Goal: Task Accomplishment & Management: Manage account settings

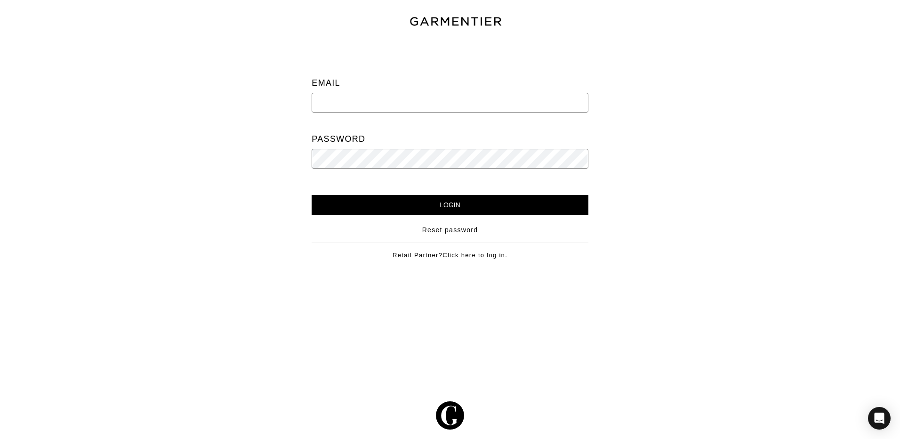
type input "Vince@garmentier.co"
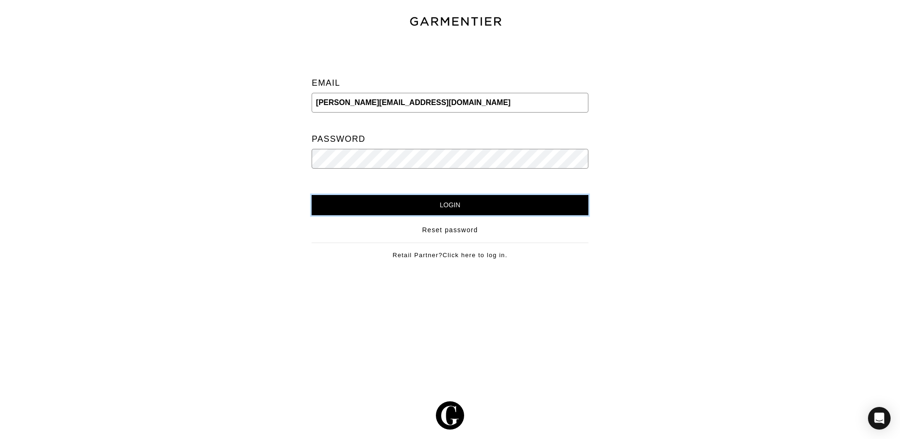
click at [471, 202] on input "Login" at bounding box center [449, 205] width 276 height 20
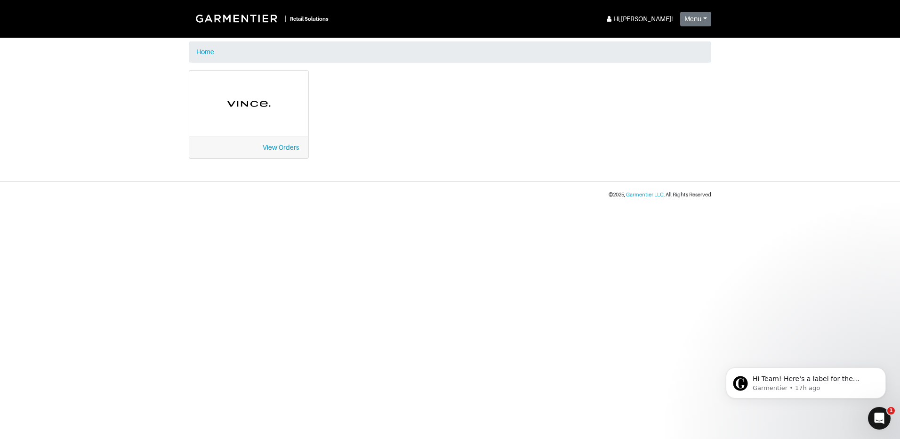
click at [278, 138] on div "View Orders" at bounding box center [248, 147] width 119 height 22
click at [280, 147] on link "View Orders" at bounding box center [281, 148] width 36 height 8
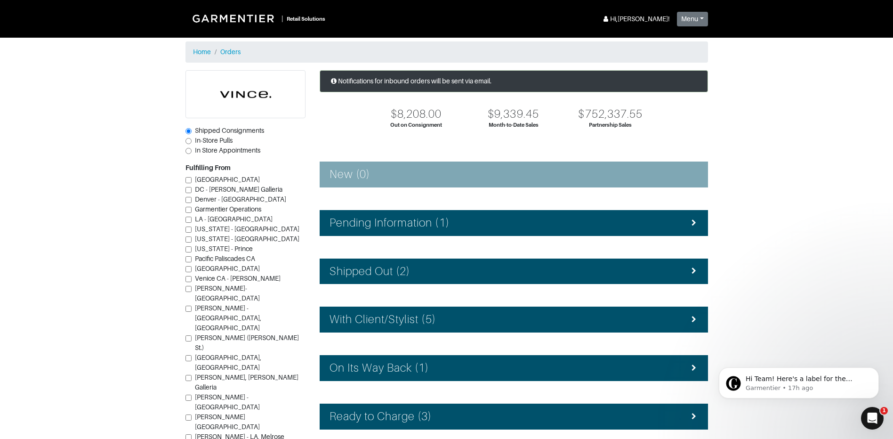
click at [201, 143] on span "In-Store Pulls" at bounding box center [214, 140] width 38 height 8
click at [191, 143] on input "In-Store Pulls" at bounding box center [188, 141] width 6 height 6
radio input "true"
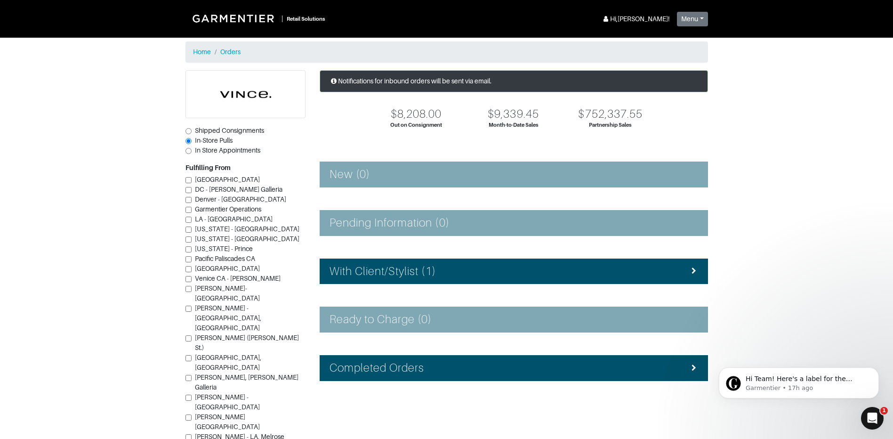
click at [230, 334] on span "Vince - Dallas (Knox St.)" at bounding box center [247, 342] width 104 height 17
click at [191, 335] on input "Vince - Dallas (Knox St.)" at bounding box center [188, 338] width 6 height 6
checkbox input "true"
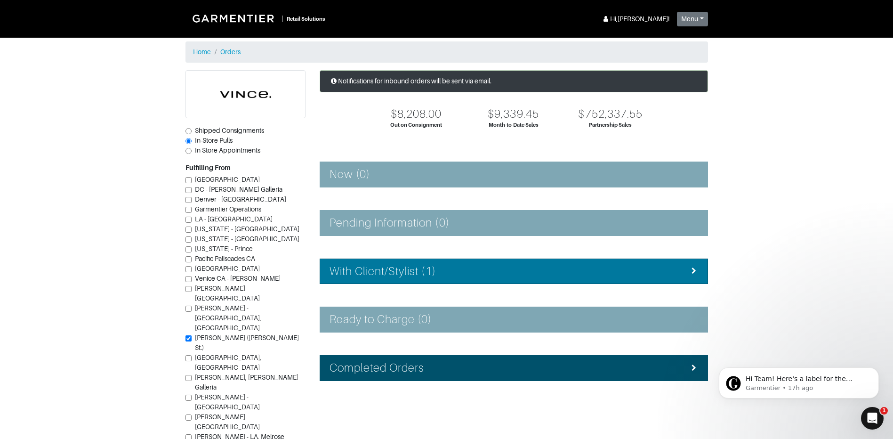
click at [511, 277] on div "With Client/Stylist (1)" at bounding box center [513, 271] width 368 height 14
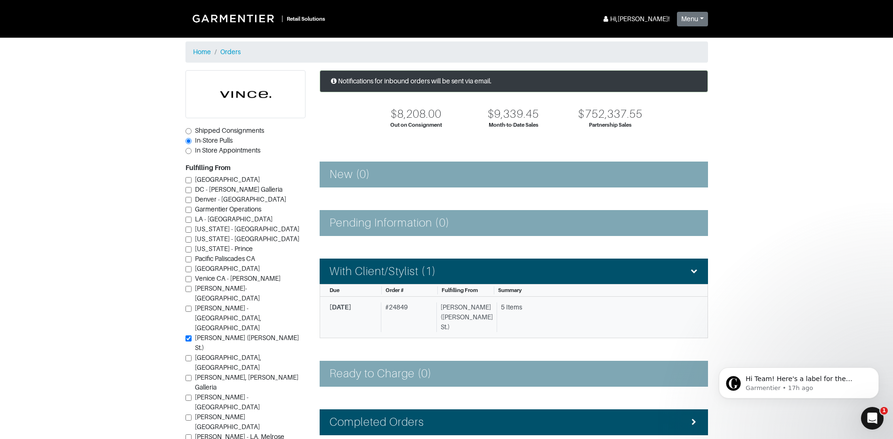
click at [407, 311] on div "# 24849" at bounding box center [407, 317] width 52 height 30
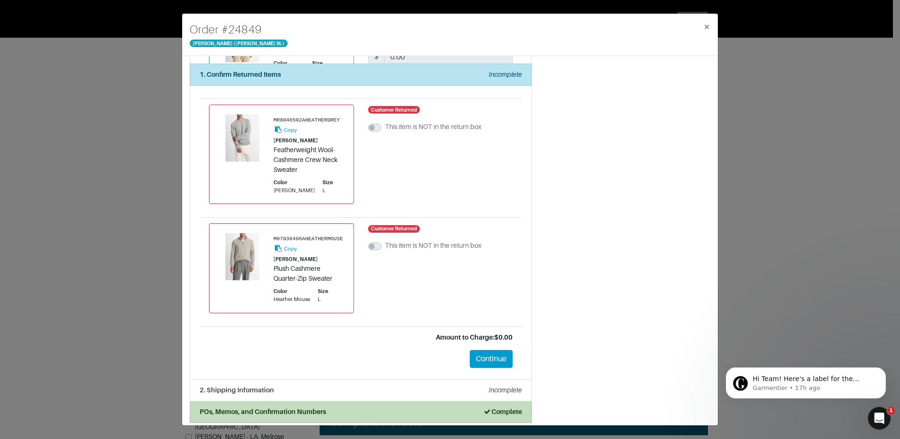
scroll to position [336, 0]
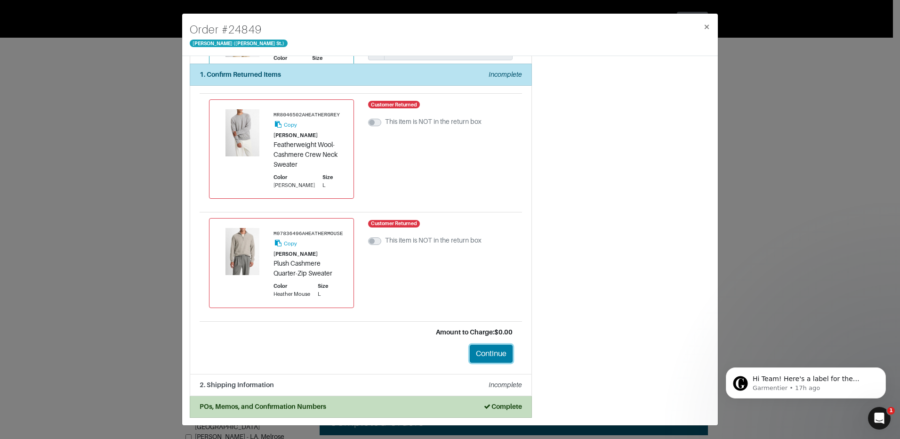
click at [476, 349] on button "Continue" at bounding box center [491, 353] width 43 height 18
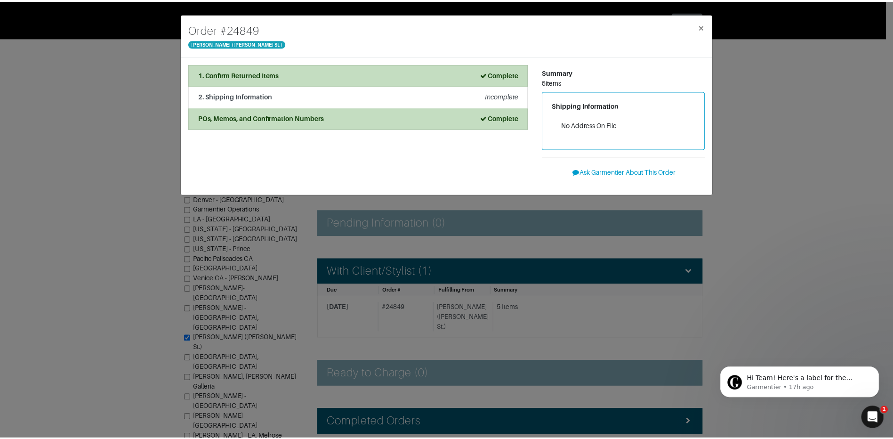
scroll to position [0, 0]
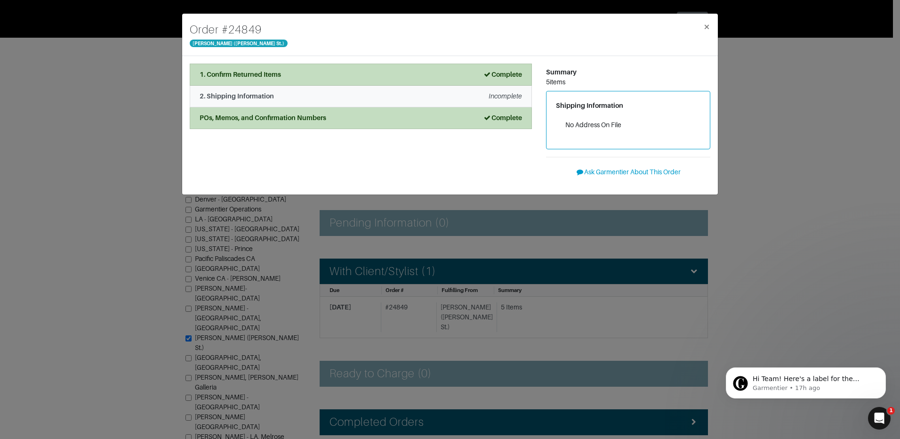
click at [471, 96] on div "2. Shipping Information Incomplete" at bounding box center [360, 96] width 322 height 10
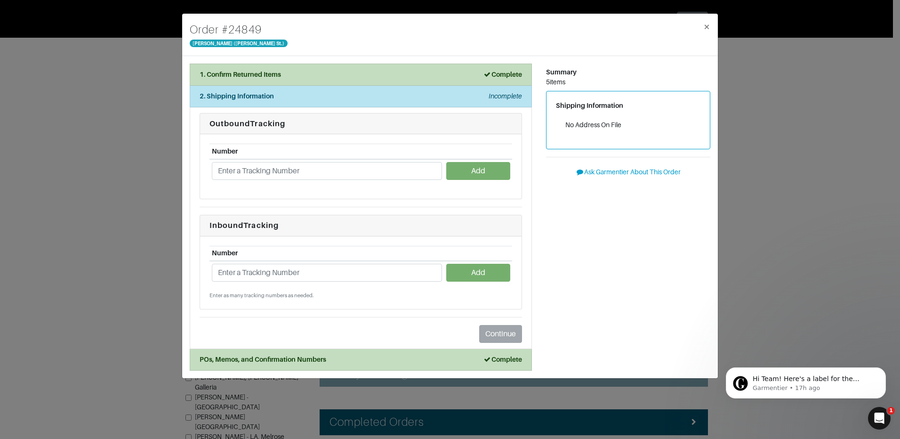
click at [579, 255] on div "Summary 5 items Shipping Information No Address On File Ask Garmentier About Th…" at bounding box center [628, 217] width 178 height 307
drag, startPoint x: 608, startPoint y: 310, endPoint x: 659, endPoint y: 230, distance: 95.2
click at [619, 290] on div "Summary 5 items Shipping Information No Address On File Ask Garmentier About Th…" at bounding box center [628, 217] width 178 height 307
click at [710, 29] on span "×" at bounding box center [706, 26] width 7 height 13
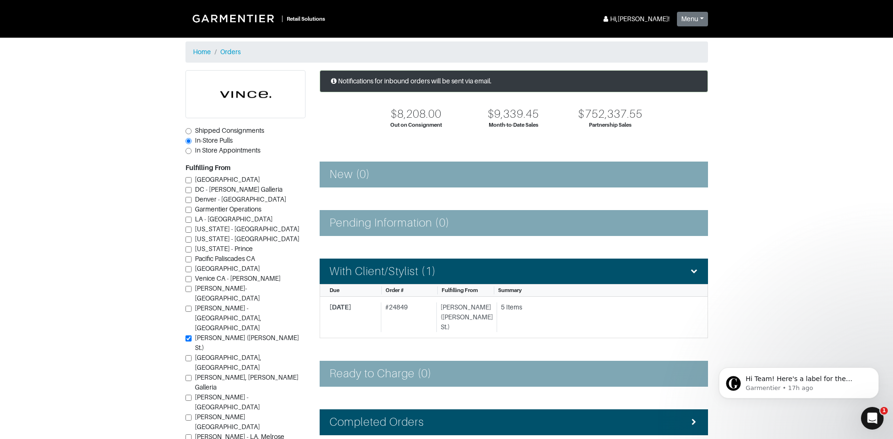
drag, startPoint x: 891, startPoint y: 103, endPoint x: 891, endPoint y: 120, distance: 16.9
click at [891, 120] on section "| Retail Solutions Hi, Vince M ! Menu Home Logout Home Orders Shipped Consignme…" at bounding box center [446, 273] width 893 height 547
click at [820, 378] on span "Hi Team! Here's a label for the Mango sweater :)" at bounding box center [798, 383] width 107 height 17
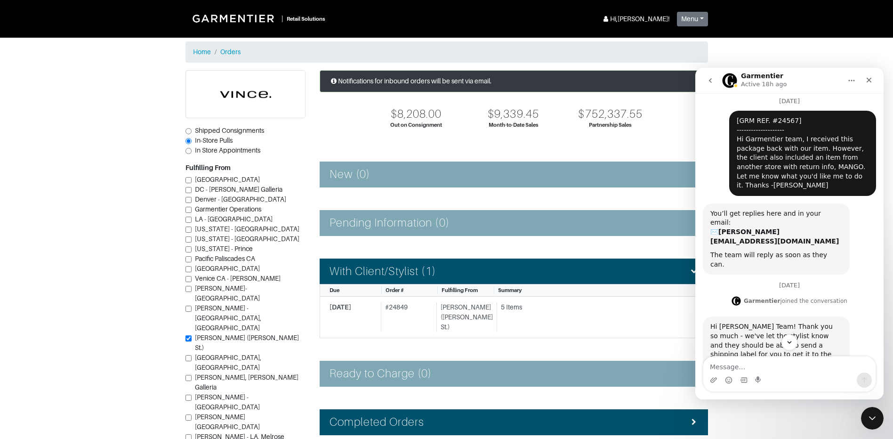
scroll to position [21, 0]
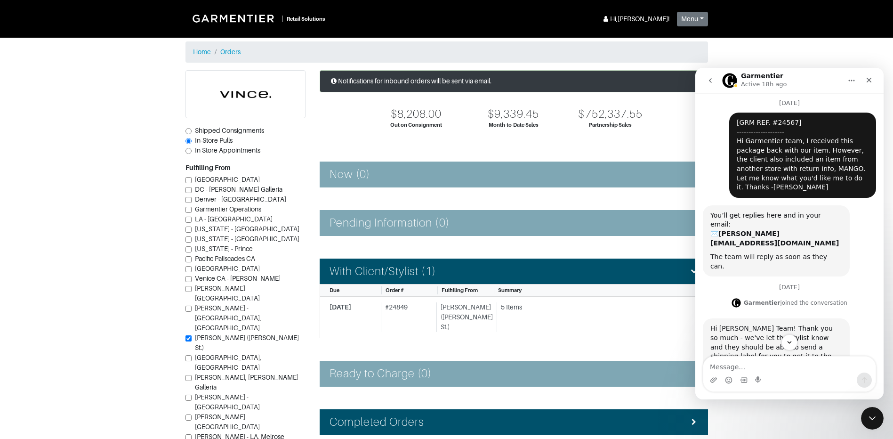
drag, startPoint x: 879, startPoint y: 167, endPoint x: 1581, endPoint y: 236, distance: 705.4
click at [38, 220] on section "| Retail Solutions Hi, Vince M ! Menu Home Logout Home Orders Shipped Consignme…" at bounding box center [446, 273] width 893 height 547
